Goal: Information Seeking & Learning: Learn about a topic

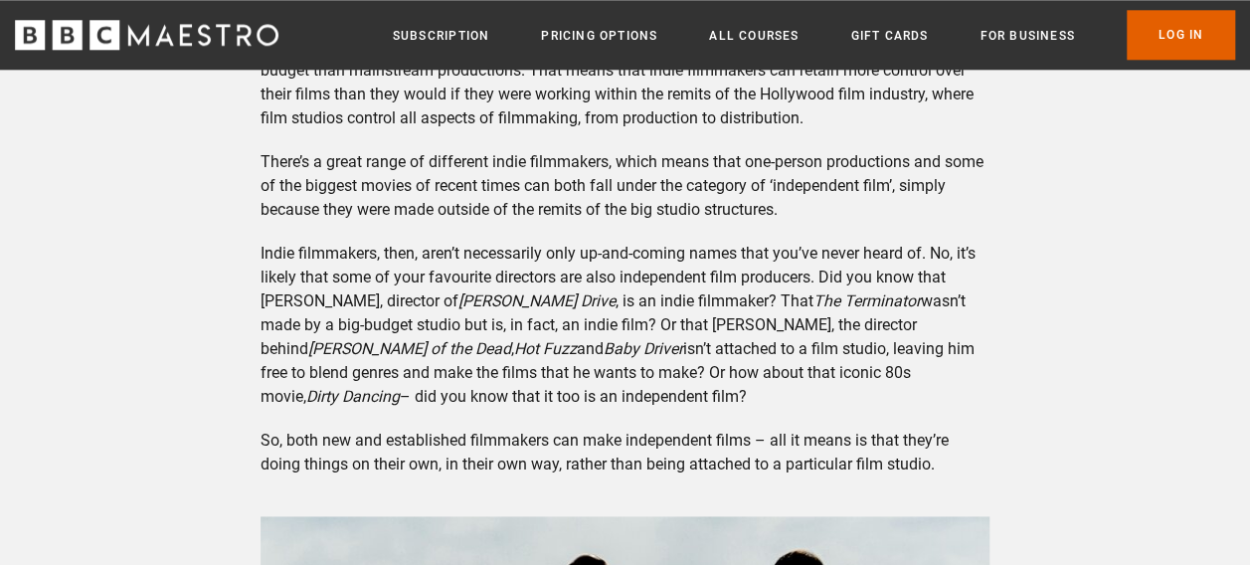
scroll to position [1122, 0]
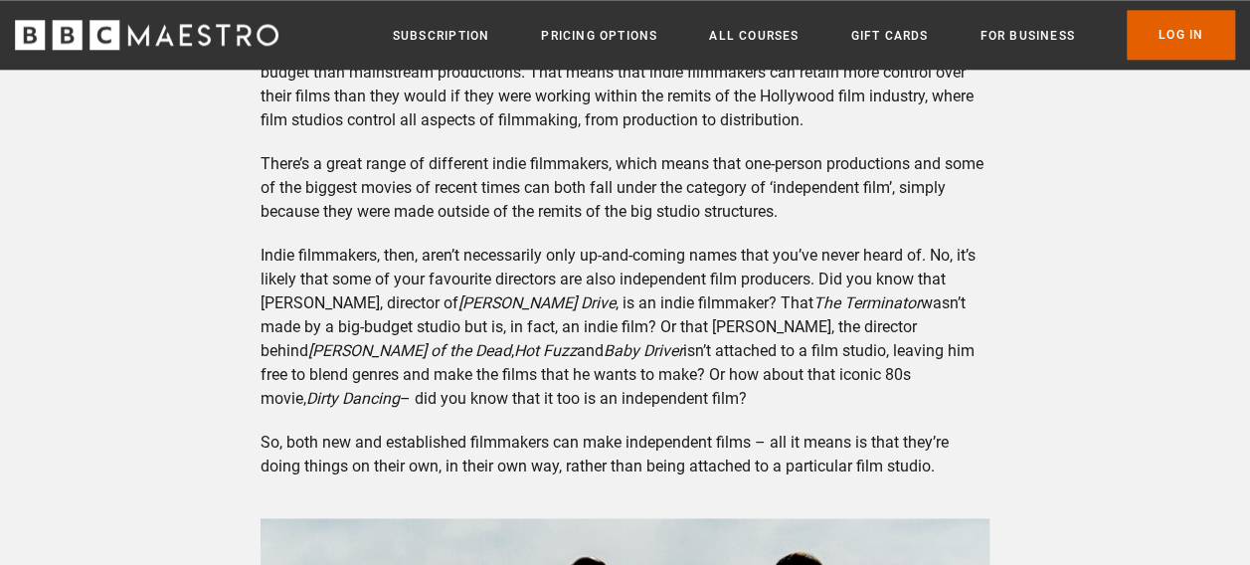
drag, startPoint x: 935, startPoint y: 467, endPoint x: 372, endPoint y: 159, distance: 641.8
drag, startPoint x: 372, startPoint y: 159, endPoint x: 935, endPoint y: 330, distance: 588.3
click at [511, 341] on em "[PERSON_NAME] of the Dead" at bounding box center [409, 350] width 203 height 19
drag, startPoint x: 941, startPoint y: 473, endPoint x: 492, endPoint y: 88, distance: 591.7
click at [492, 88] on div "What are indie films? First things first: what do we mean when we talk about in…" at bounding box center [625, 390] width 761 height 1168
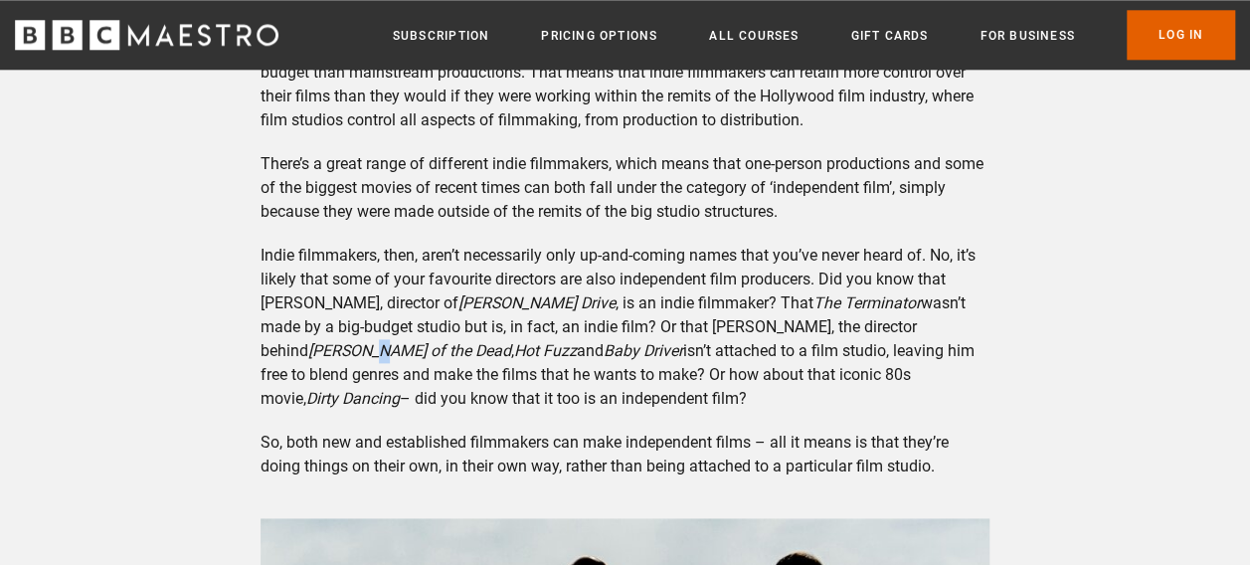
drag, startPoint x: 492, startPoint y: 88, endPoint x: 418, endPoint y: 139, distance: 90.8
click at [418, 139] on div "What are indie films? First things first: what do we mean when we talk about in…" at bounding box center [625, 390] width 761 height 1168
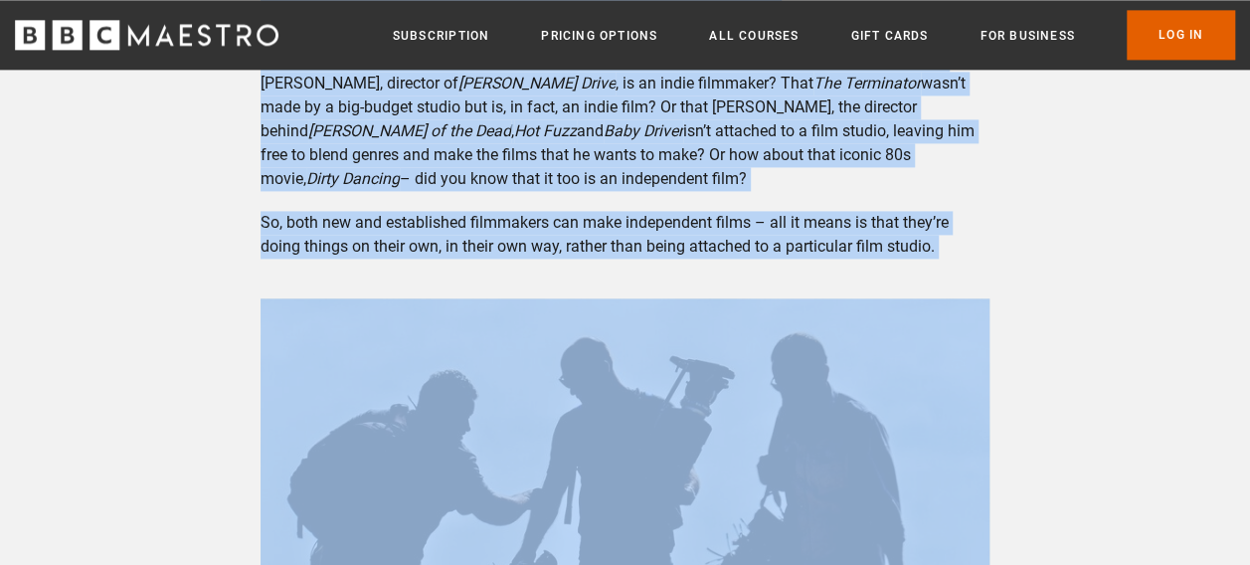
scroll to position [1510, 0]
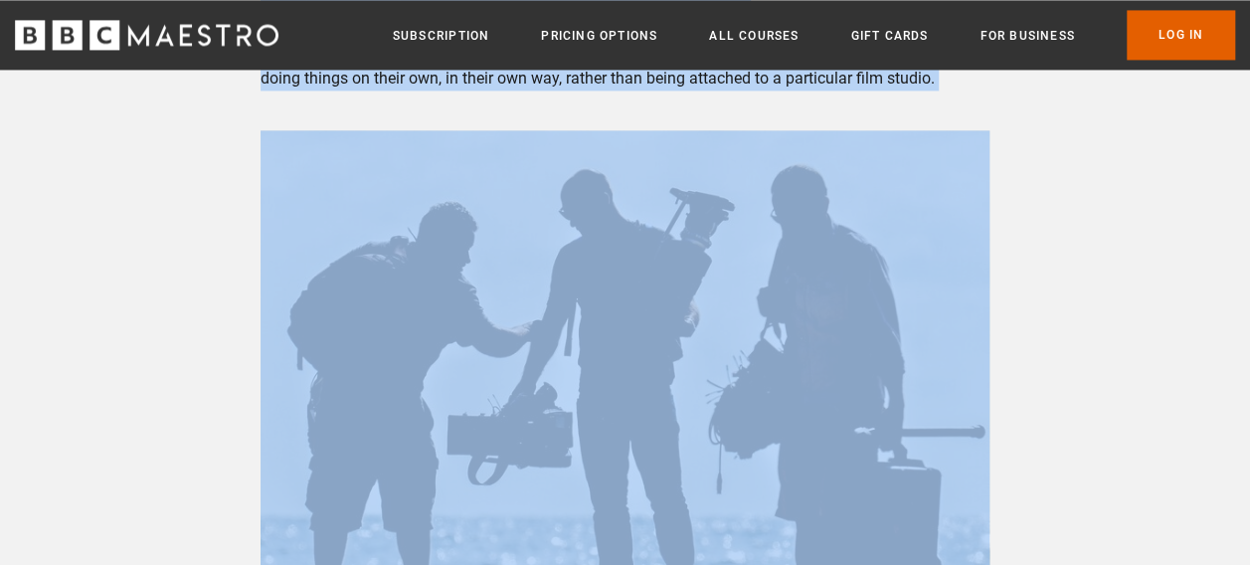
drag, startPoint x: 265, startPoint y: 152, endPoint x: 825, endPoint y: 98, distance: 563.5
click at [825, 98] on div "What are indie films? First things first: what do we mean when we talk about in…" at bounding box center [625, 2] width 761 height 1168
copy div "Lore ips dolor sitam? Conse adipis elits: doei te in utla etdo ma aliq enima mi…"
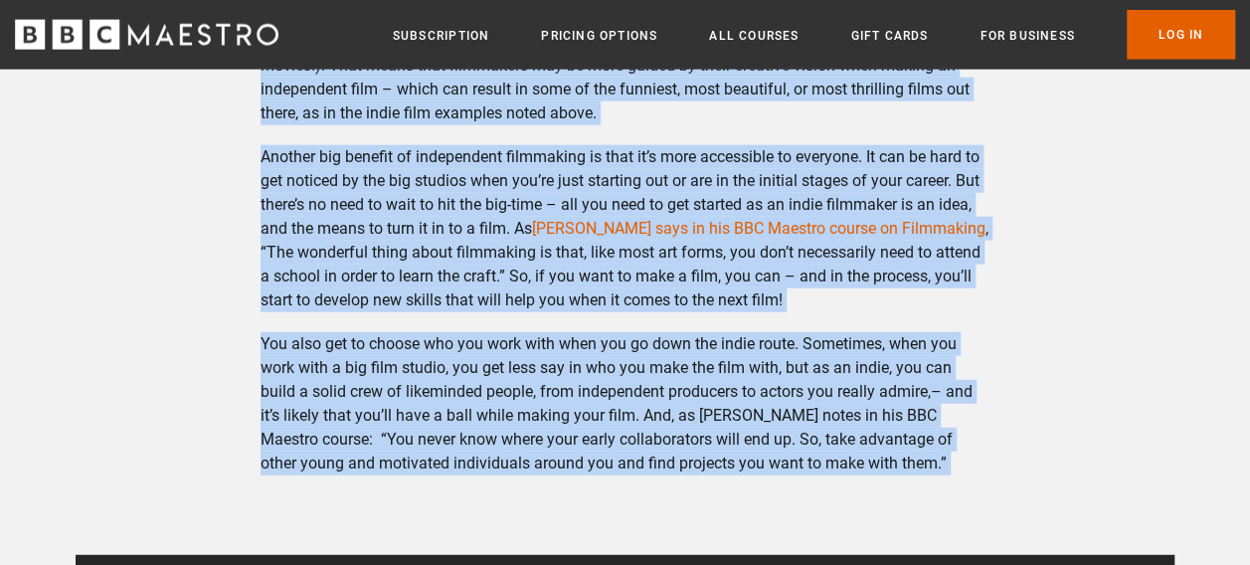
scroll to position [2447, 0]
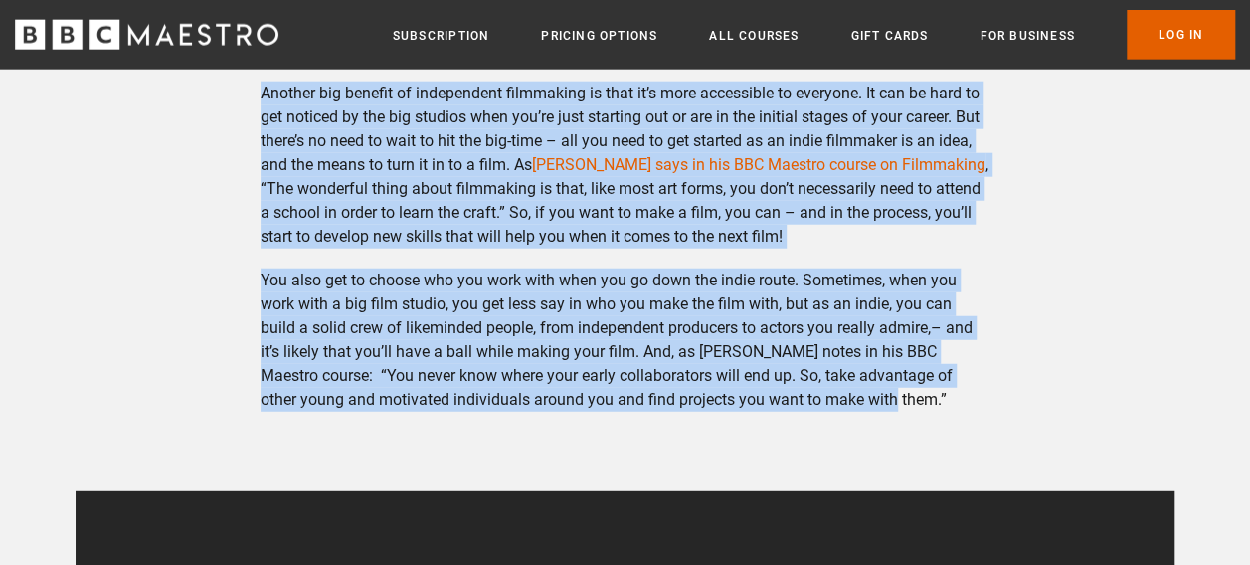
drag, startPoint x: 267, startPoint y: 127, endPoint x: 812, endPoint y: 407, distance: 613.3
click at [812, 407] on div "What are the benefits of making an independent film? If so many big-name filmma…" at bounding box center [625, 50] width 761 height 724
copy div "Lore ips dol sitametc ad elitse do eiusmodtemp inci? Ut la etdo mag-aliq enimad…"
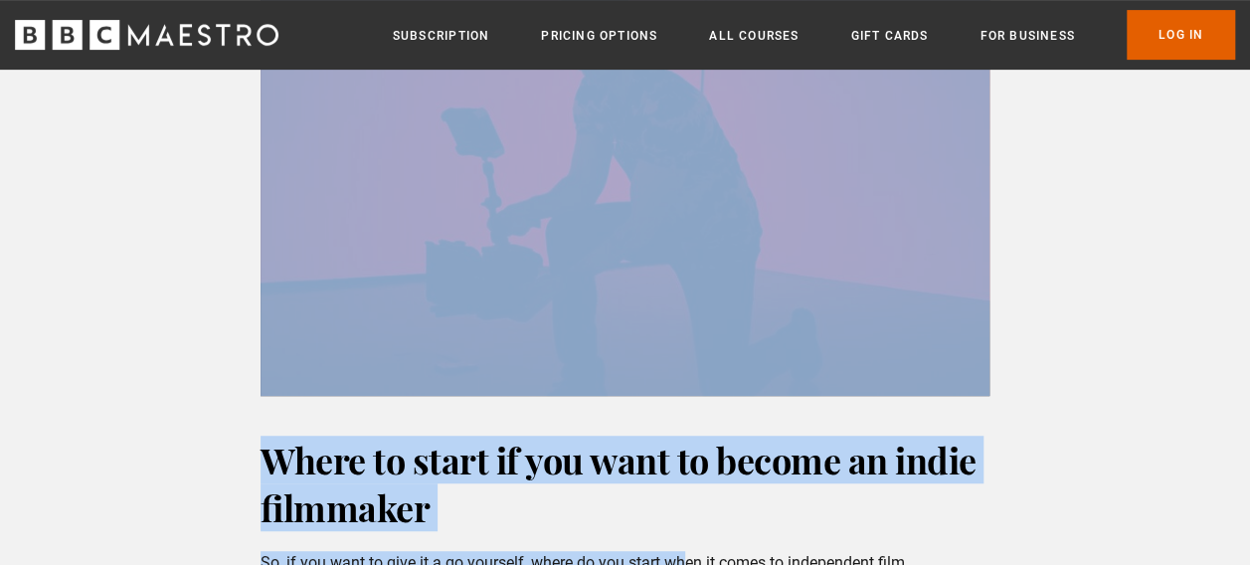
scroll to position [4141, 0]
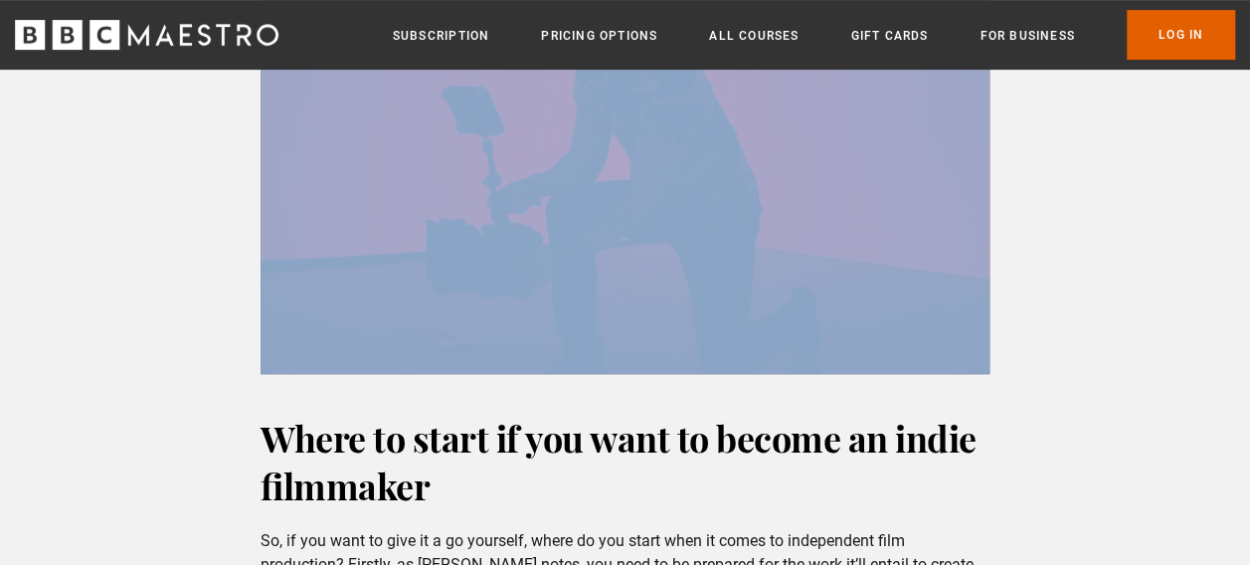
drag, startPoint x: 264, startPoint y: 151, endPoint x: 698, endPoint y: 117, distance: 435.9
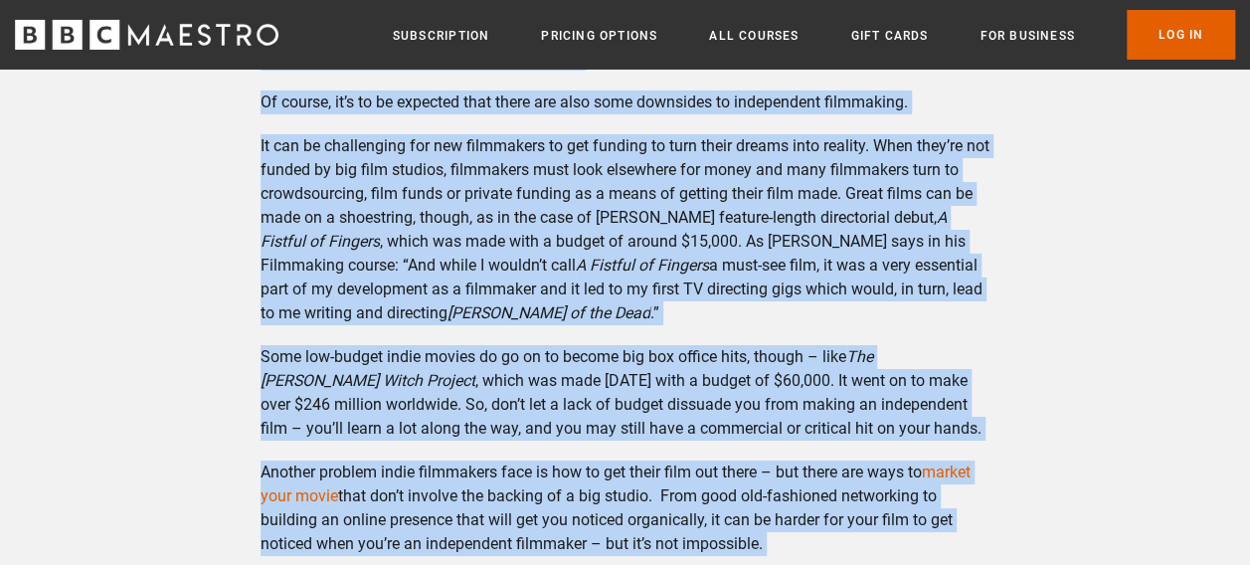
scroll to position [3463, 0]
copy div "Lor ipsum dol sitametcons adip el seddo ei tempor incid utlab? Et dolore, ma’a …"
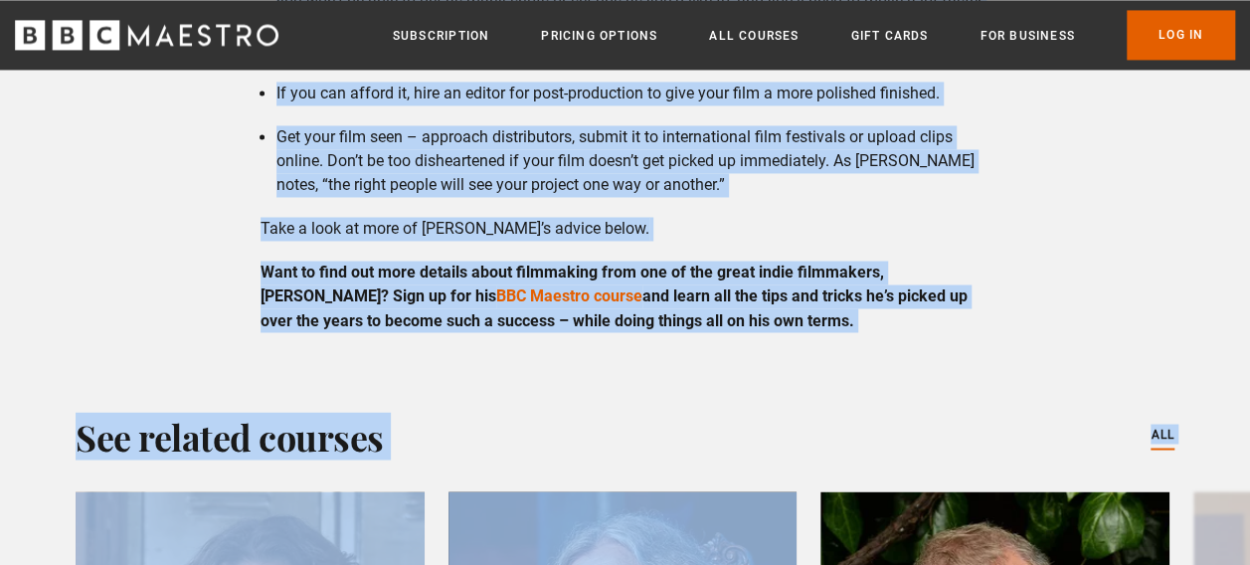
scroll to position [5332, 0]
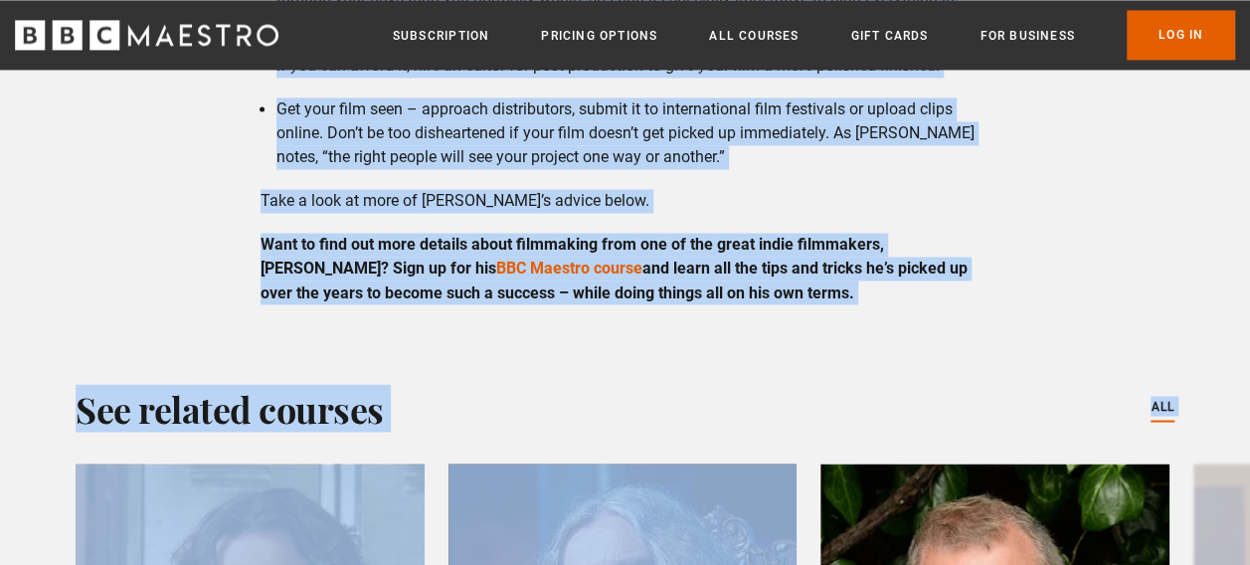
drag, startPoint x: 266, startPoint y: 147, endPoint x: 762, endPoint y: 295, distance: 517.9
copy div "Lorem ip dolor si ame cons ad elitse do eiusm temporinc Ut, la etd magn al enim…"
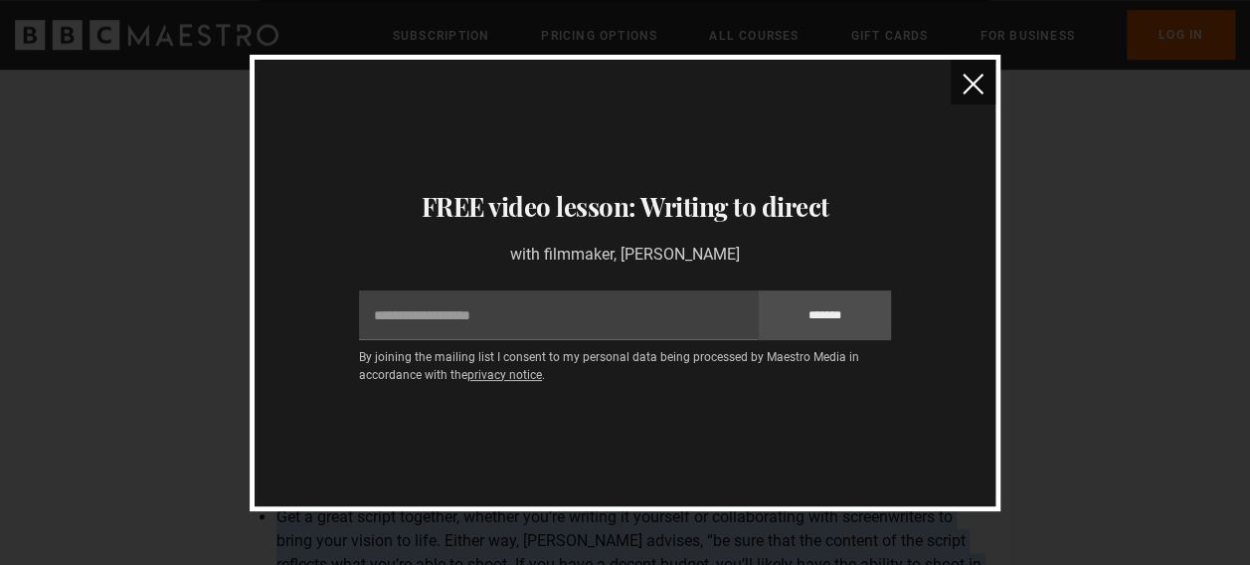
scroll to position [4483, 0]
click at [964, 90] on img "close" at bounding box center [973, 84] width 21 height 21
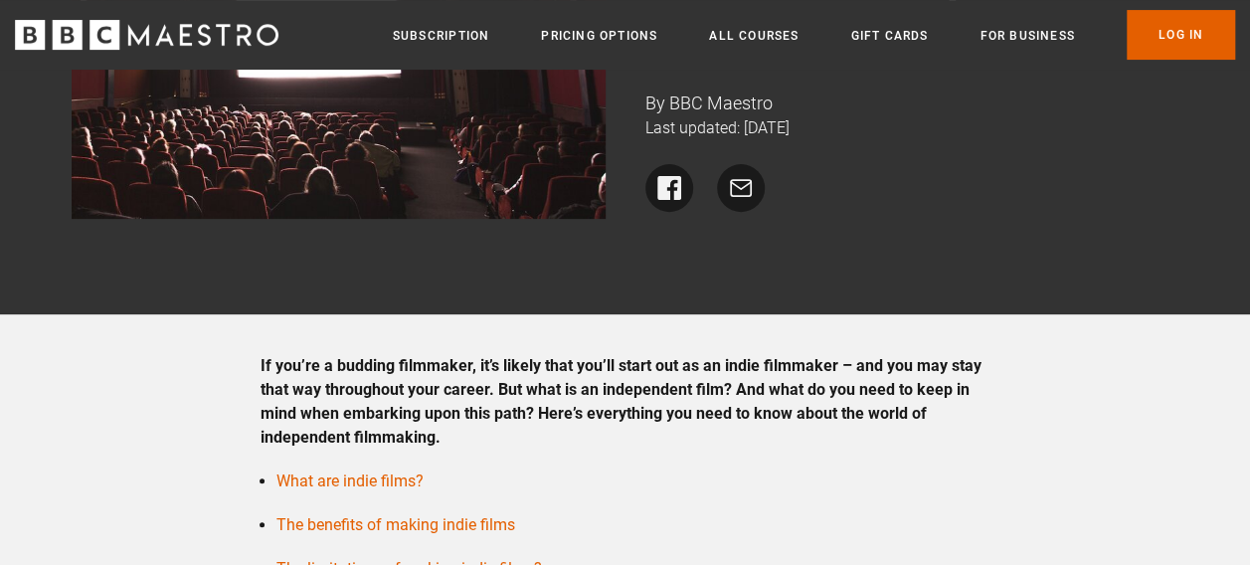
scroll to position [161, 0]
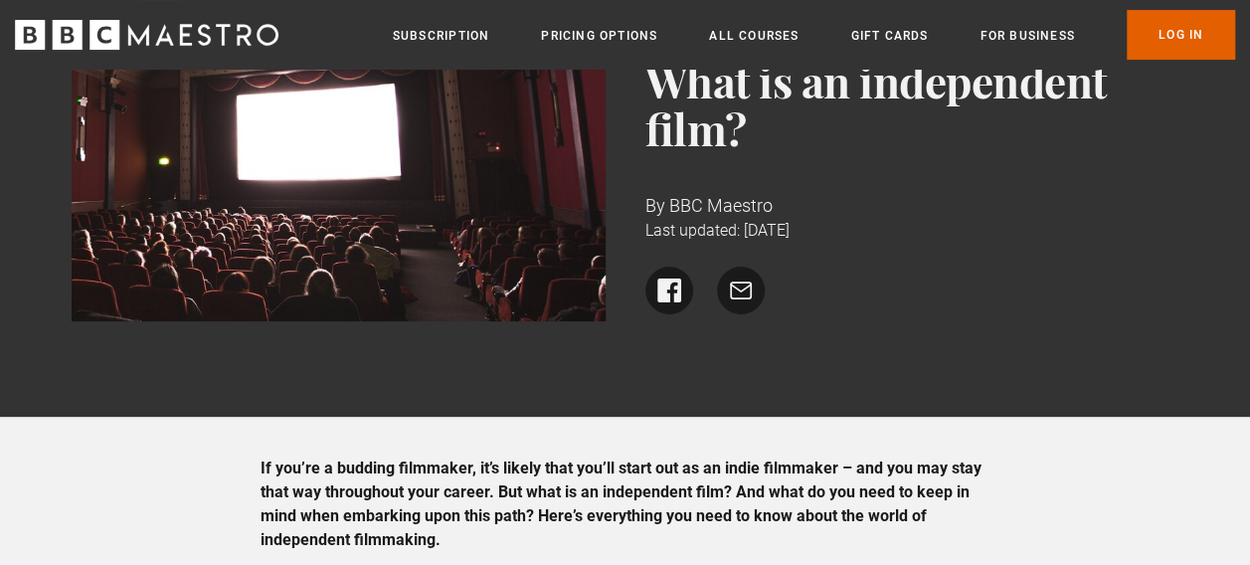
drag, startPoint x: 879, startPoint y: 233, endPoint x: 667, endPoint y: 199, distance: 214.5
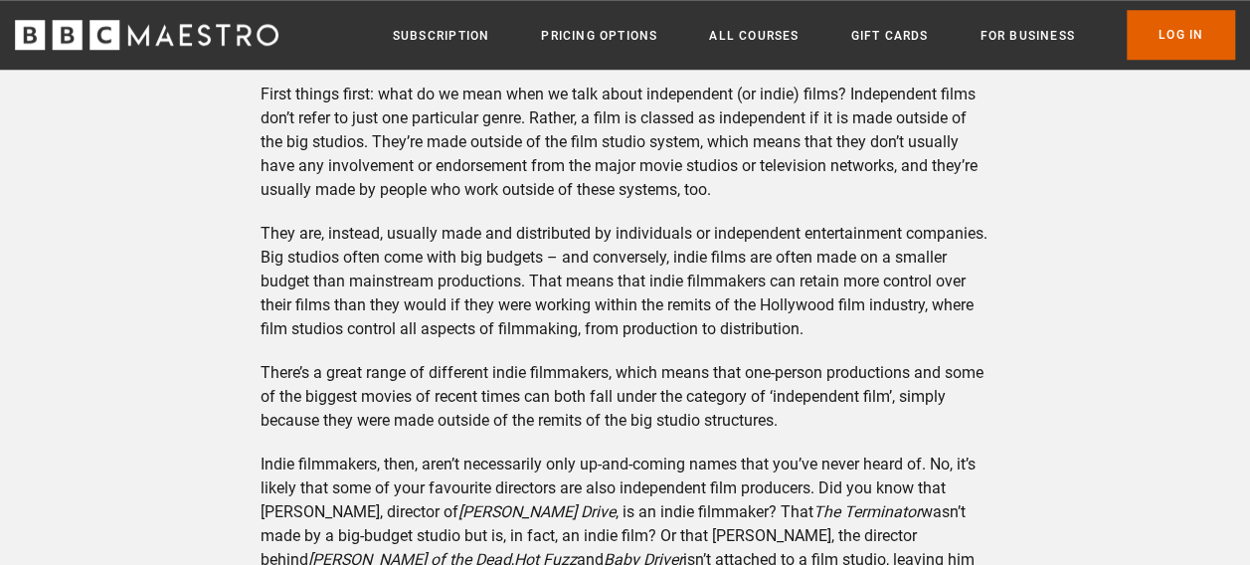
scroll to position [912, 0]
